Goal: Obtain resource: Obtain resource

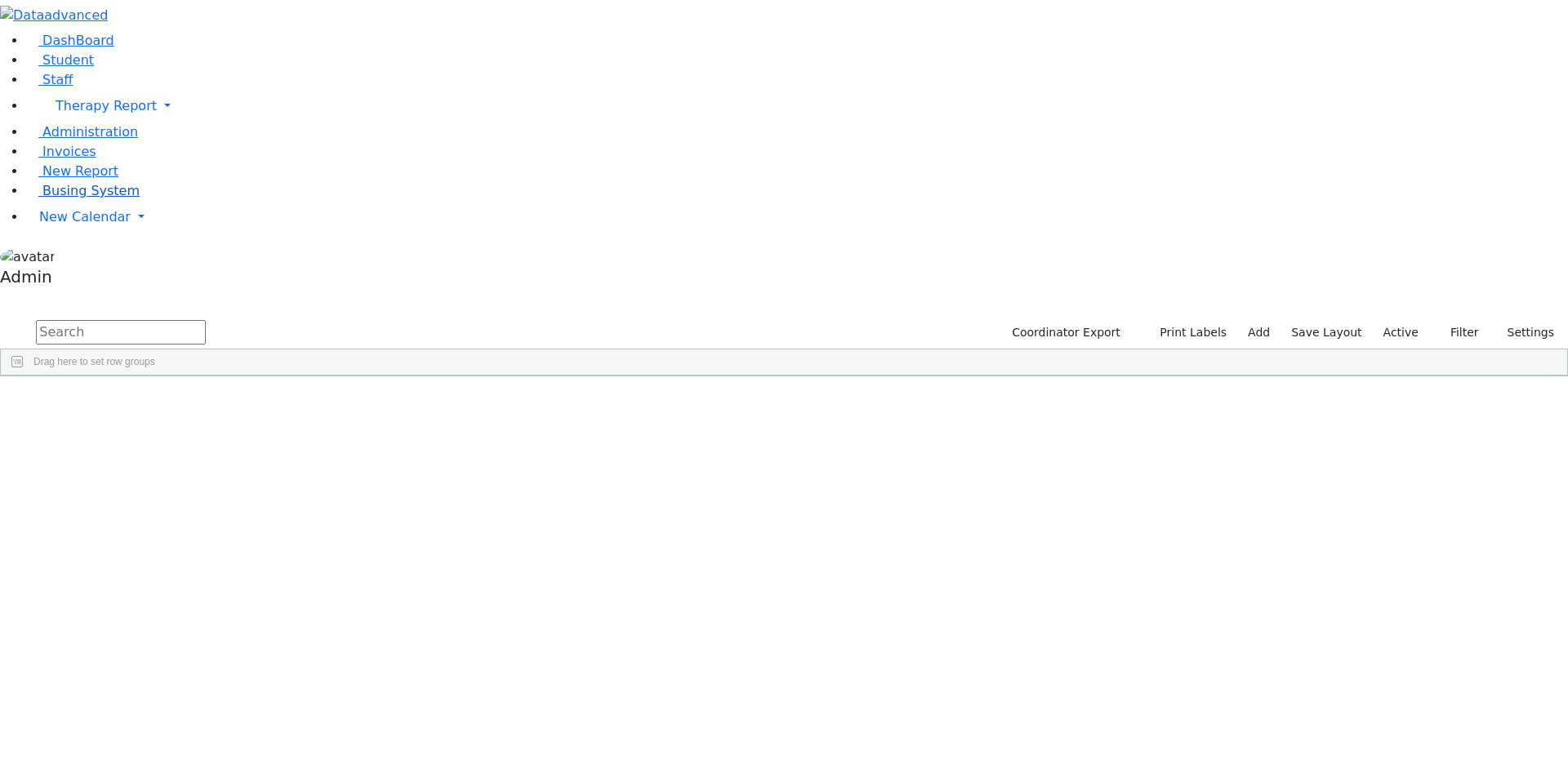
click at [79, 198] on span "Busing System" at bounding box center [91, 191] width 97 height 16
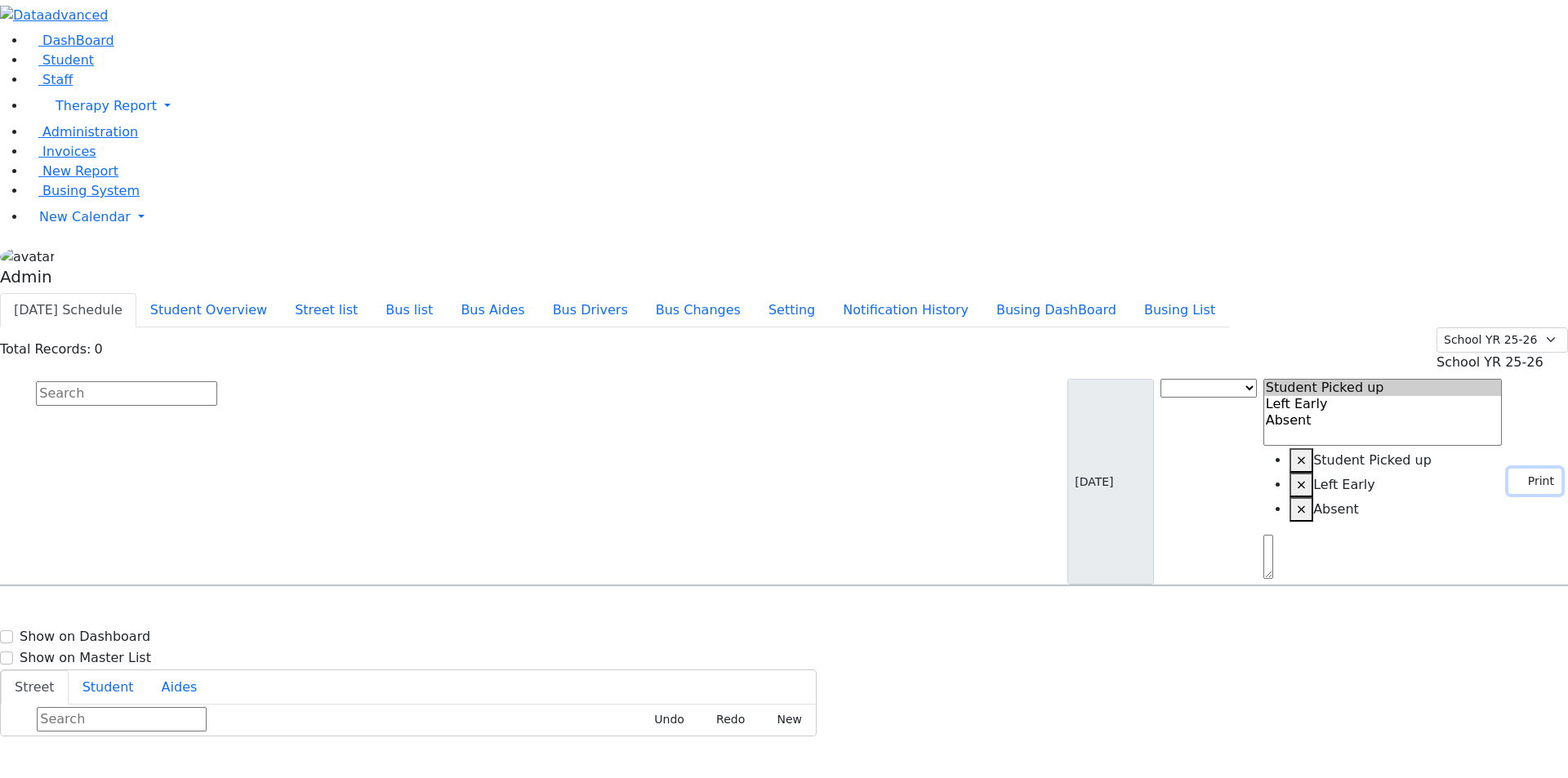
click at [1516, 476] on icon "button" at bounding box center [1520, 481] width 9 height 9
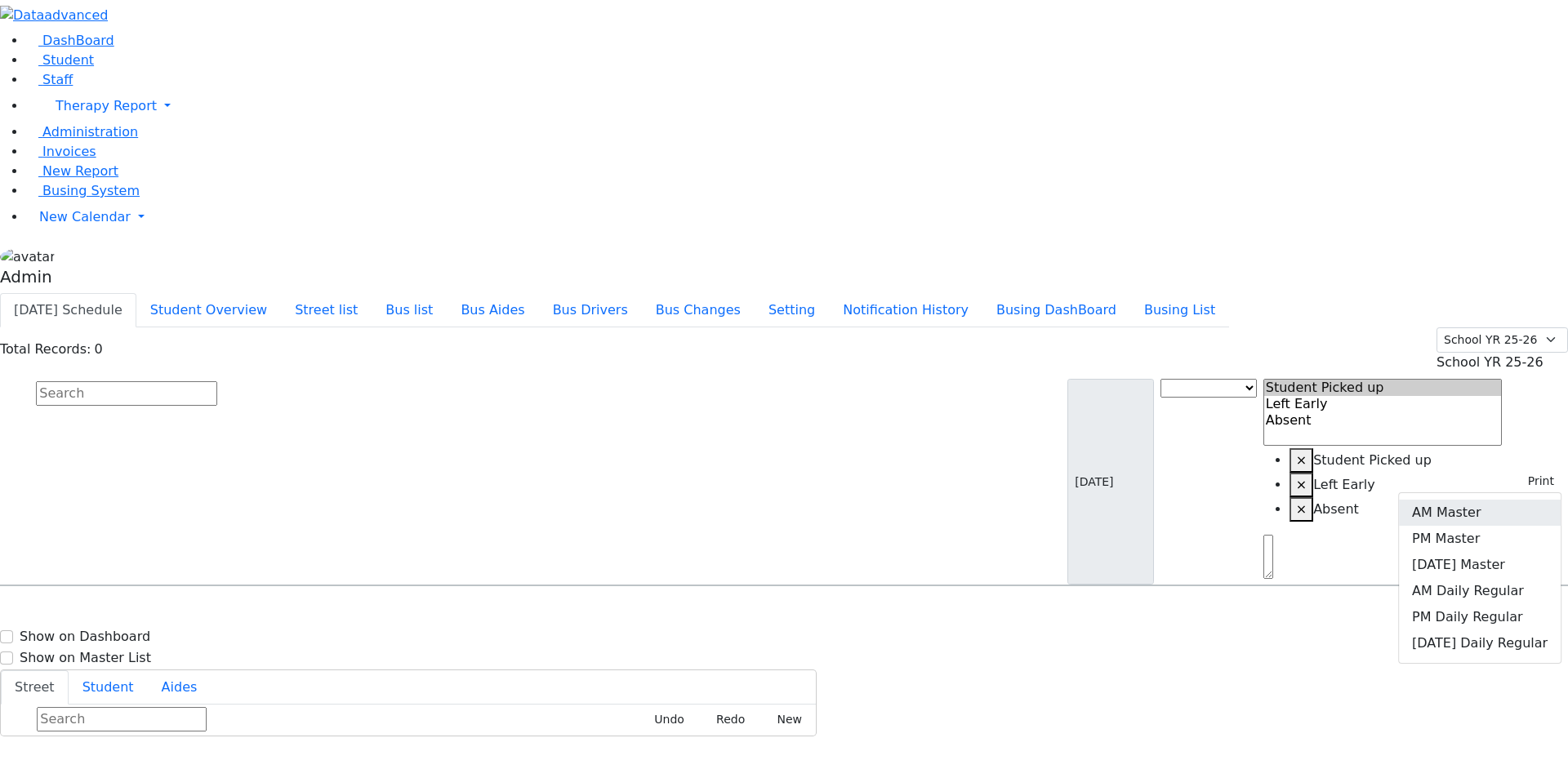
click at [1459, 500] on link "AM Master" at bounding box center [1480, 513] width 162 height 26
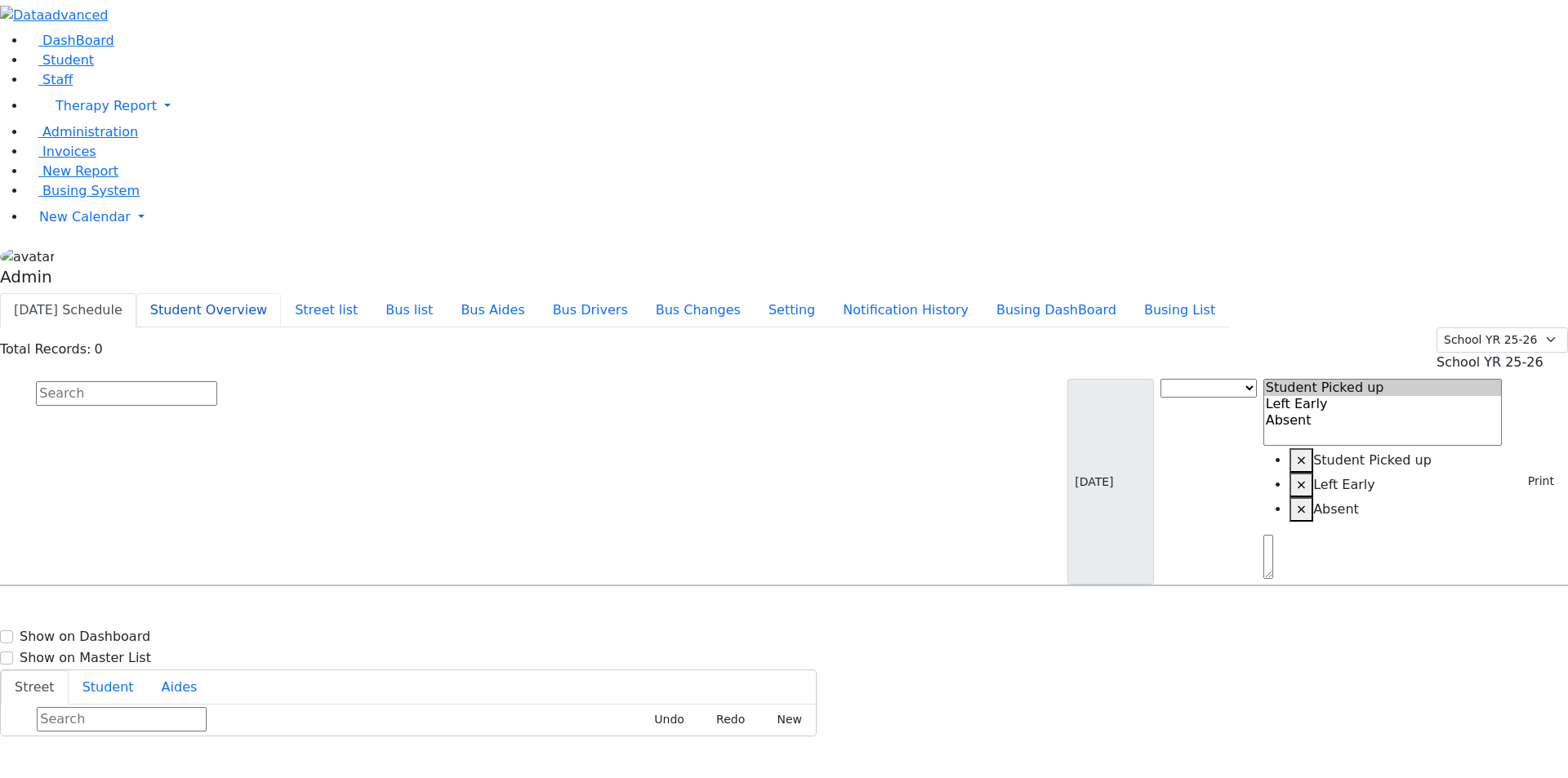
click at [281, 293] on button "Student Overview" at bounding box center [208, 310] width 144 height 35
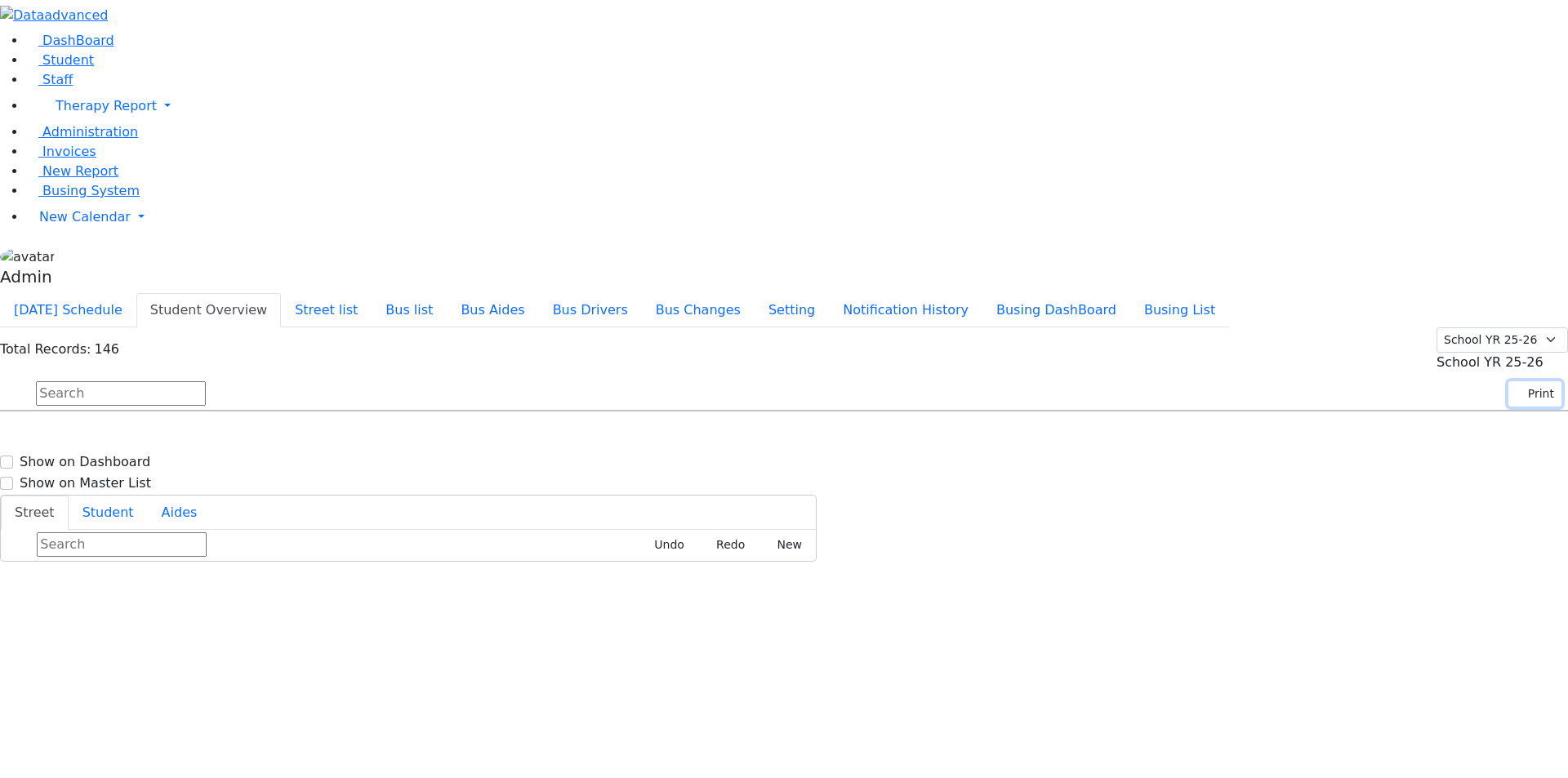
click at [1531, 381] on button "Print" at bounding box center [1534, 393] width 53 height 25
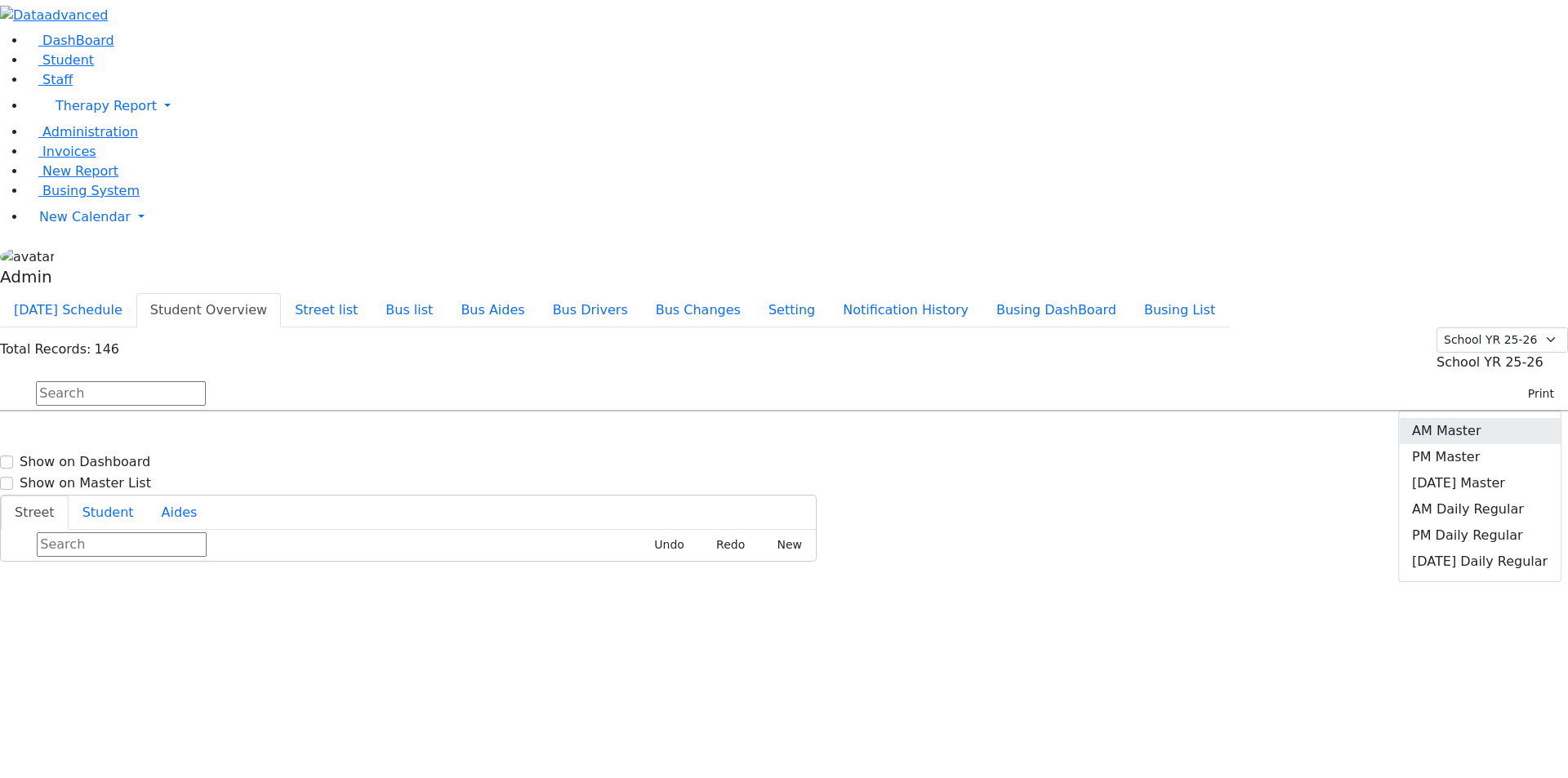
click at [1469, 418] on link "AM Master" at bounding box center [1480, 430] width 162 height 26
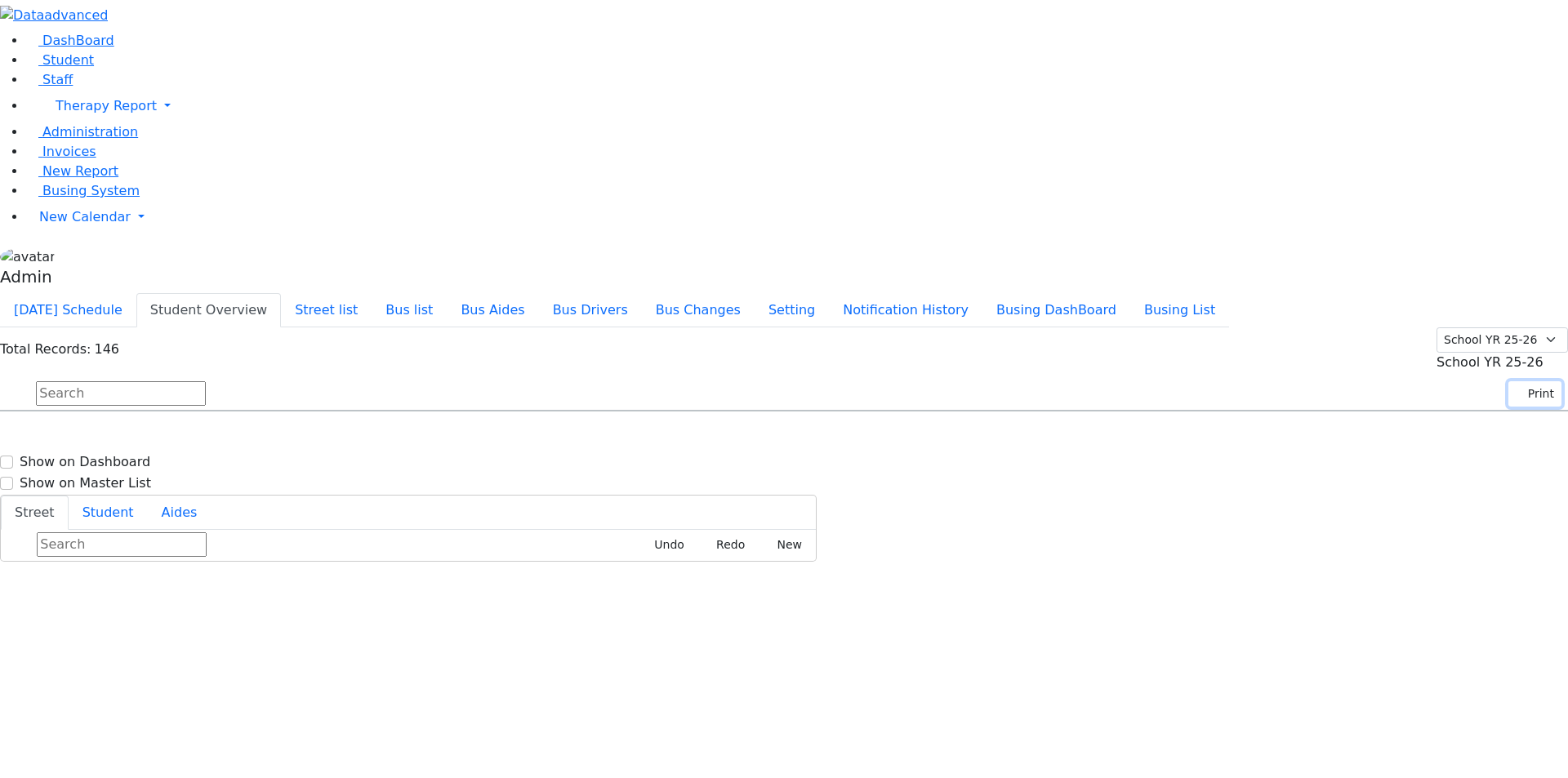
click at [1525, 381] on button "Print" at bounding box center [1534, 393] width 53 height 25
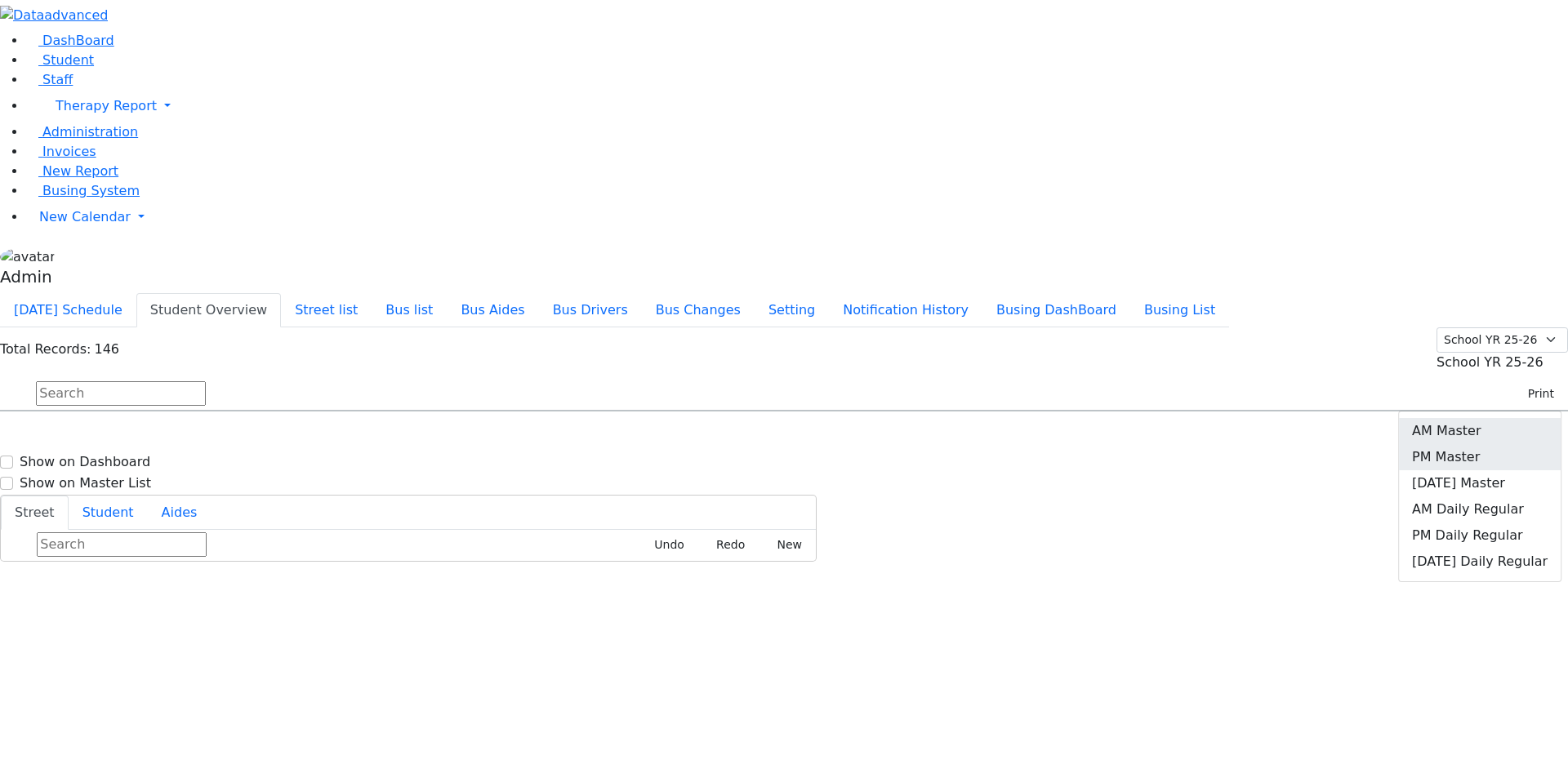
click at [1472, 444] on link "PM Master" at bounding box center [1480, 457] width 162 height 26
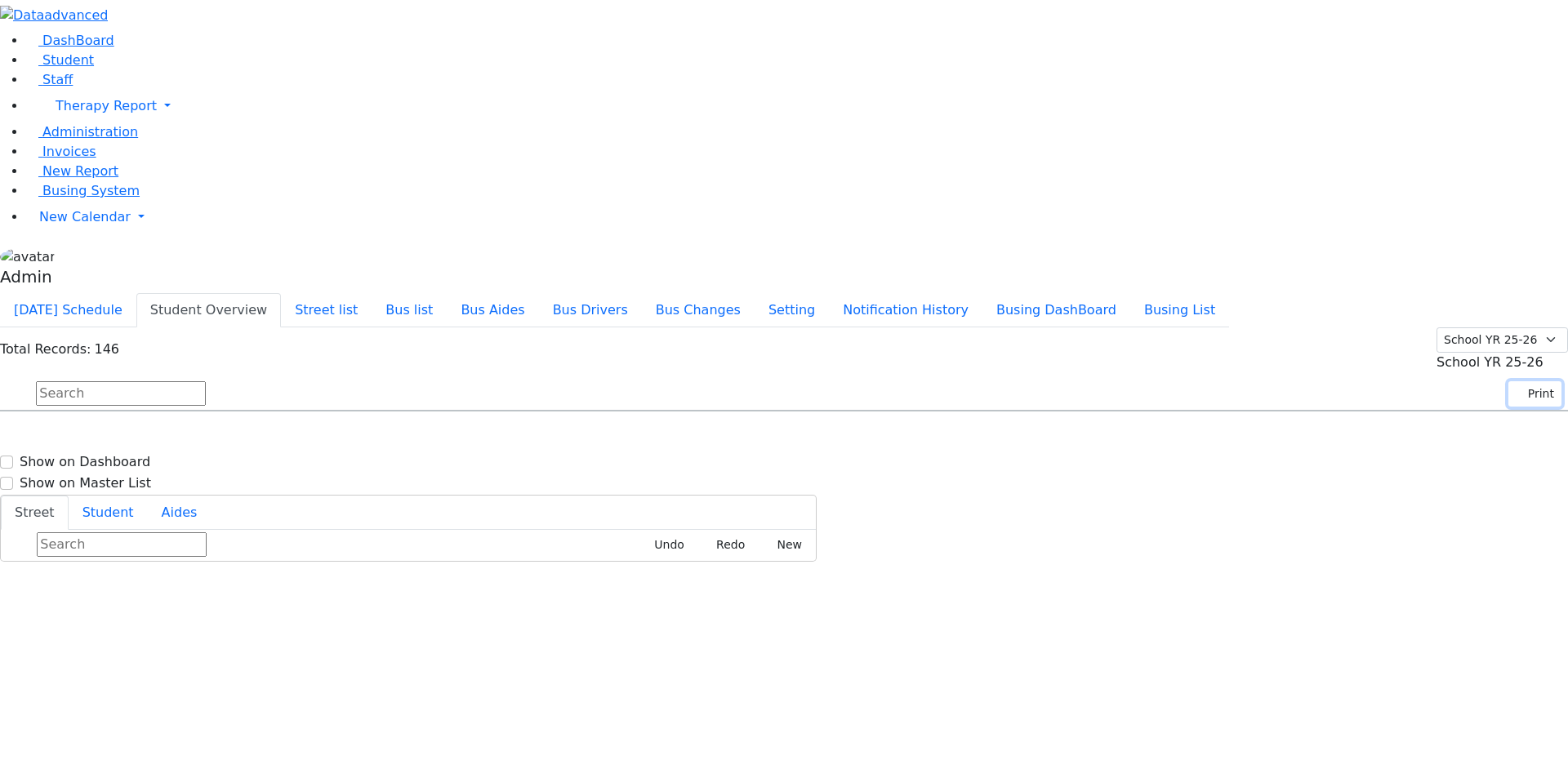
click at [1524, 381] on button "Print" at bounding box center [1534, 393] width 53 height 25
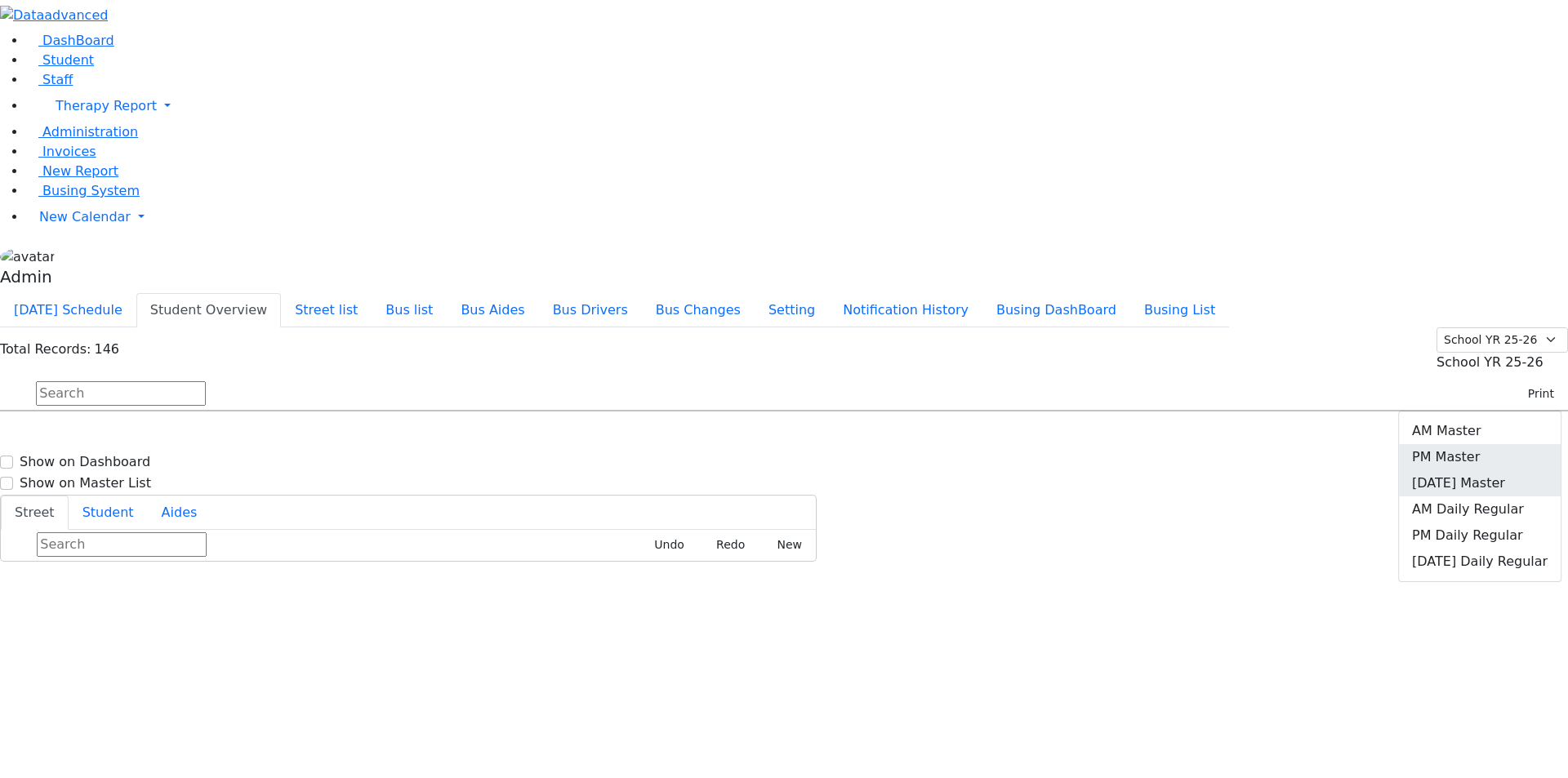
click at [1468, 470] on link "[DATE] Master" at bounding box center [1480, 483] width 162 height 26
